Goal: Task Accomplishment & Management: Manage account settings

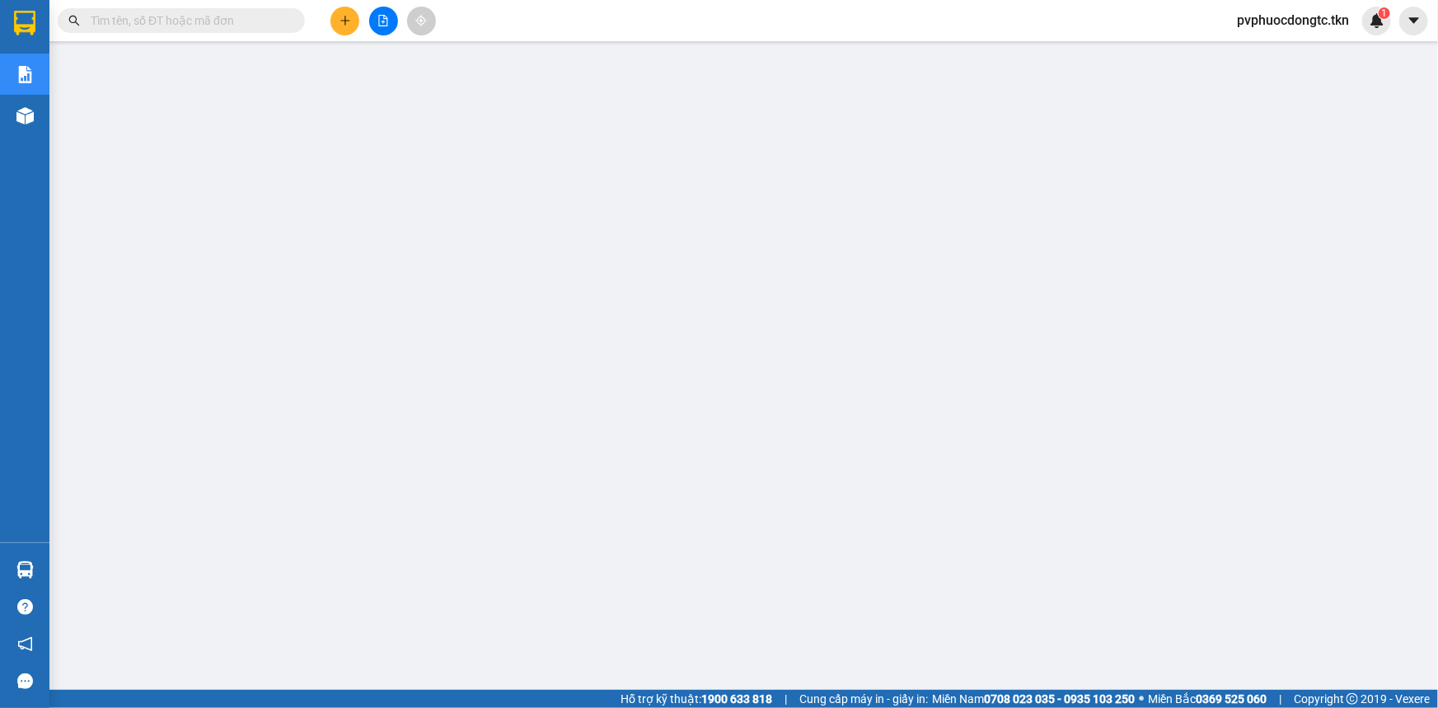
click at [1338, 24] on span "pvphuocdongtc.tkn" at bounding box center [1293, 20] width 138 height 21
click at [1294, 44] on span "Đăng xuất" at bounding box center [1299, 51] width 107 height 18
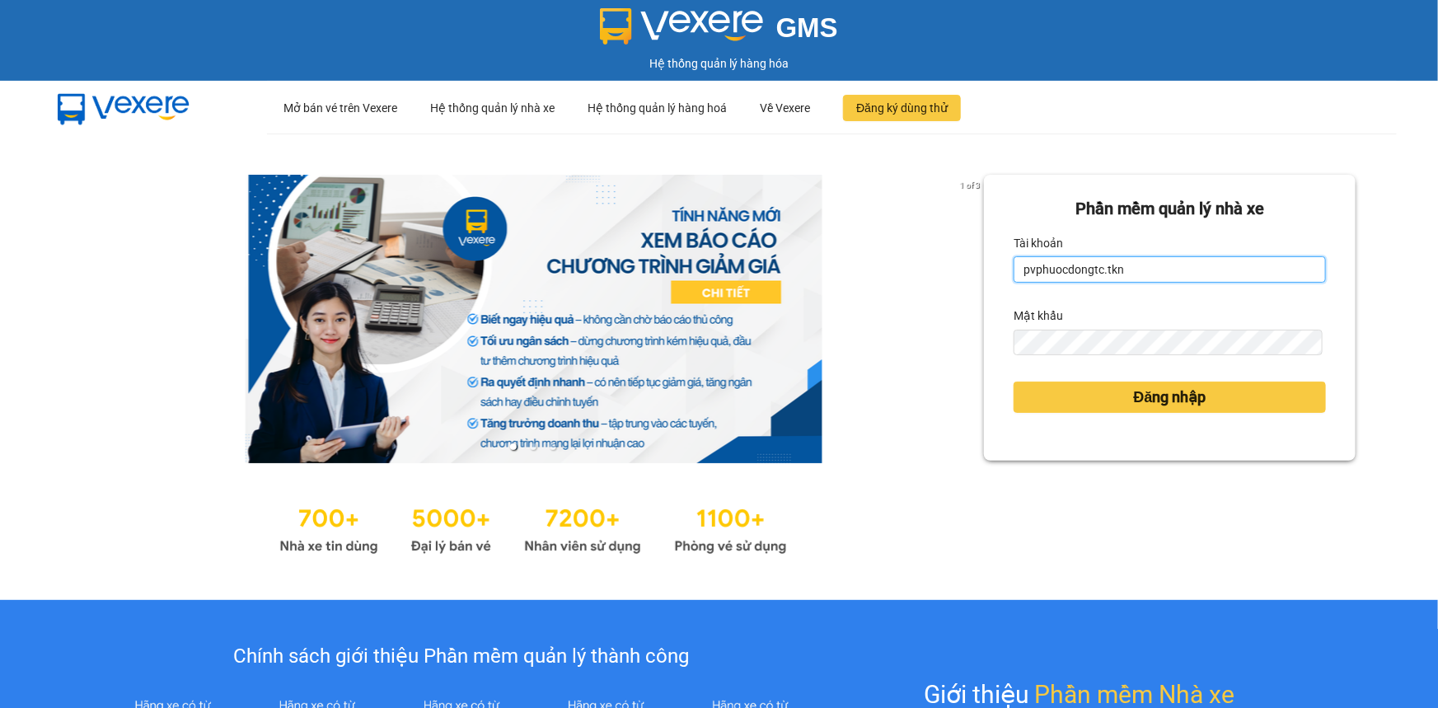
click at [1133, 264] on input "pvphuocdongtc.tkn" at bounding box center [1169, 269] width 312 height 26
type input "kimphung.tkn"
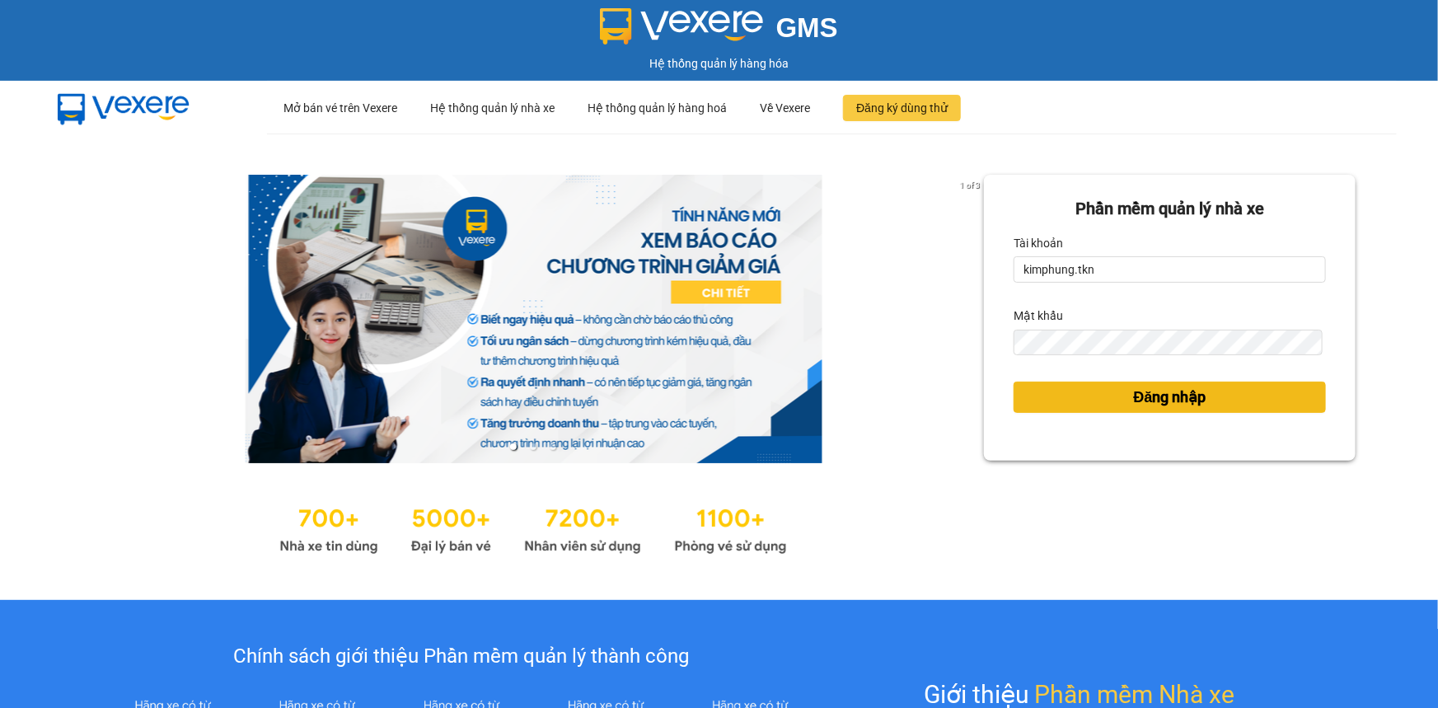
click at [1154, 400] on span "Đăng nhập" at bounding box center [1170, 397] width 73 height 23
